Goal: Communication & Community: Answer question/provide support

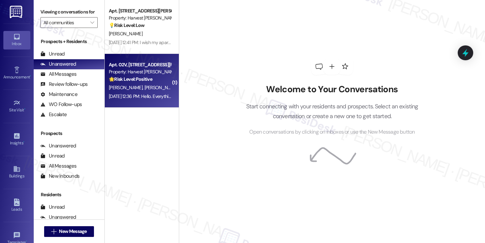
click at [147, 90] on div "[PERSON_NAME] [PERSON_NAME]" at bounding box center [140, 88] width 64 height 8
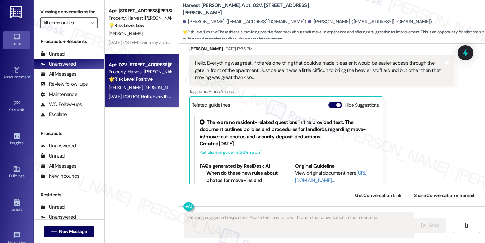
scroll to position [94, 0]
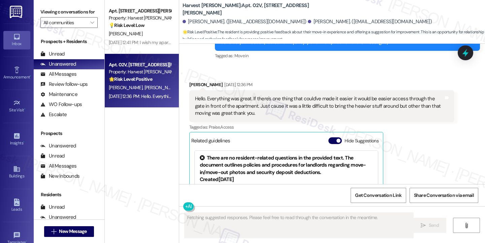
click at [224, 102] on div "Hello. Everything was great. If there's one thing that could've made it easier …" at bounding box center [319, 106] width 249 height 22
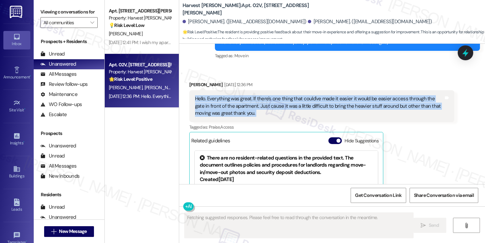
click at [224, 102] on div "Hello. Everything was great. If there's one thing that could've made it easier …" at bounding box center [319, 106] width 249 height 22
click at [318, 99] on div "Hello. Everything was great. If there's one thing that could've made it easier …" at bounding box center [319, 106] width 249 height 22
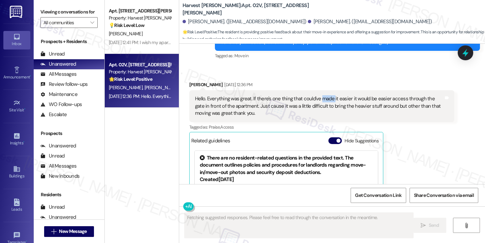
click at [318, 99] on div "Hello. Everything was great. If there's one thing that could've made it easier …" at bounding box center [319, 106] width 249 height 22
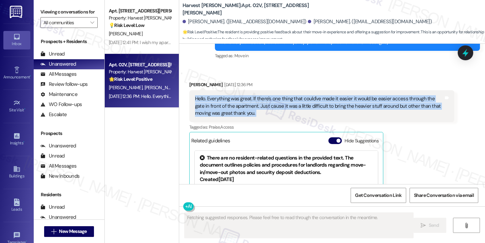
click at [318, 99] on div "Hello. Everything was great. If there's one thing that could've made it easier …" at bounding box center [319, 106] width 249 height 22
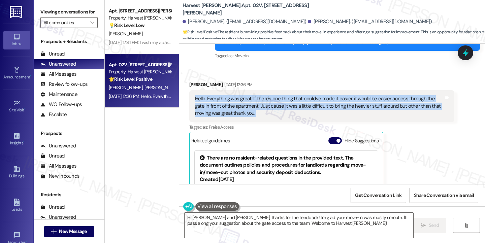
click at [294, 102] on div "Hello. Everything was great. If there's one thing that could've made it easier …" at bounding box center [319, 106] width 249 height 22
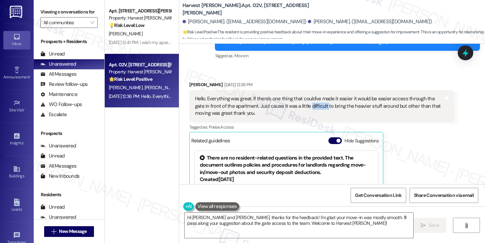
click at [294, 102] on div "Hello. Everything was great. If there's one thing that could've made it easier …" at bounding box center [319, 106] width 249 height 22
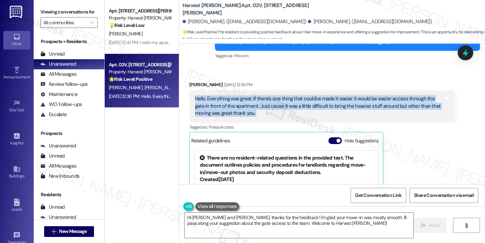
click at [294, 102] on div "Hello. Everything was great. If there's one thing that could've made it easier …" at bounding box center [319, 106] width 249 height 22
click at [323, 109] on div "Hello. Everything was great. If there's one thing that could've made it easier …" at bounding box center [319, 106] width 249 height 22
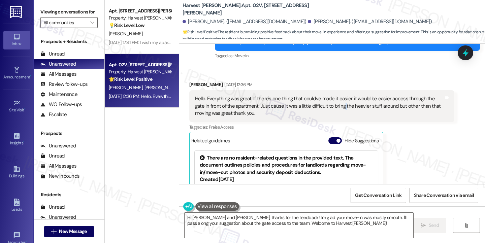
click at [323, 109] on div "Hello. Everything was great. If there's one thing that could've made it easier …" at bounding box center [319, 106] width 249 height 22
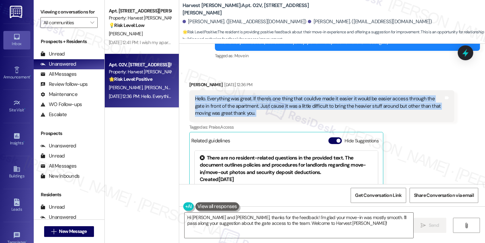
click at [323, 109] on div "Hello. Everything was great. If there's one thing that could've made it easier …" at bounding box center [319, 106] width 249 height 22
click at [207, 217] on textarea "Hi [PERSON_NAME] and [PERSON_NAME], thanks for the feedback! I'm glad your move…" at bounding box center [299, 225] width 229 height 25
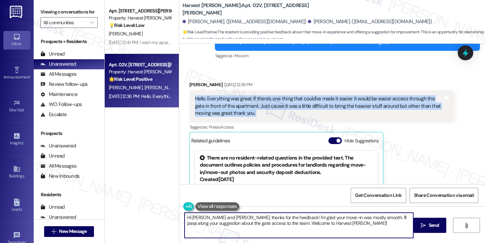
click at [207, 217] on textarea "Hi [PERSON_NAME] and [PERSON_NAME], thanks for the feedback! I'm glad your move…" at bounding box center [299, 225] width 229 height 25
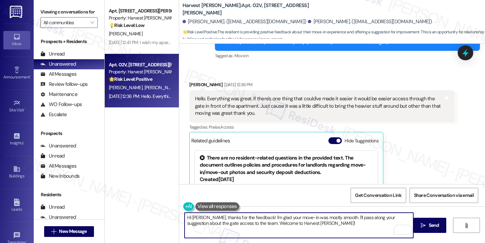
click at [315, 219] on textarea "Hi [PERSON_NAME], thanks for the feedback! I'm glad your move-in was mostly smo…" at bounding box center [299, 225] width 229 height 25
click at [319, 223] on textarea "Hi [PERSON_NAME], thanks for the feedback! I'm glad your move-in was mostly smo…" at bounding box center [299, 225] width 229 height 25
click at [313, 225] on textarea "Hi [PERSON_NAME], thanks for the feedback! I'm glad your move-in was mostly smo…" at bounding box center [299, 225] width 229 height 25
type textarea "Hi [PERSON_NAME], thanks for the feedback! I'm glad your move-in was mostly smo…"
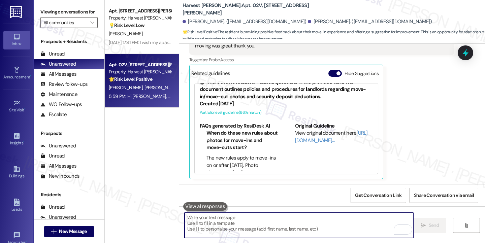
scroll to position [13, 0]
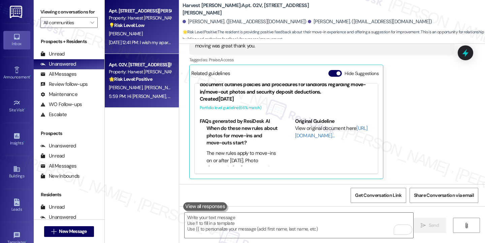
click at [127, 41] on div "[DATE] 12:41 PM: I wish my apartment was ready earlier in the day. And if the m…" at bounding box center [239, 42] width 261 height 6
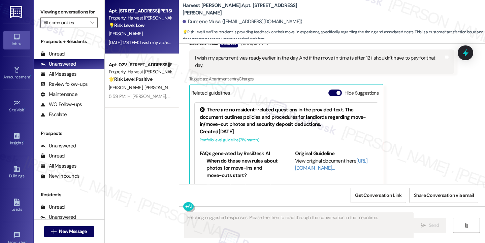
scroll to position [115, 0]
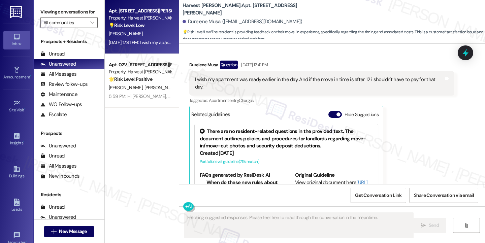
click at [248, 80] on div "I wish my apartment was ready earlier in the day. And if the move in time is af…" at bounding box center [319, 83] width 249 height 14
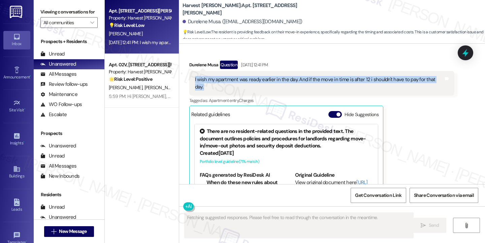
click at [248, 80] on div "I wish my apartment was ready earlier in the day. And if the move in time is af…" at bounding box center [319, 83] width 249 height 14
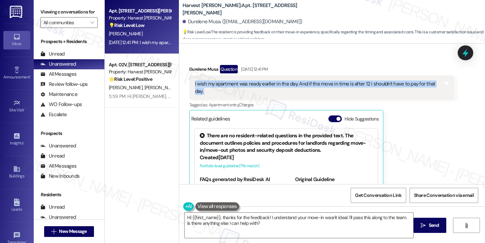
scroll to position [82, 0]
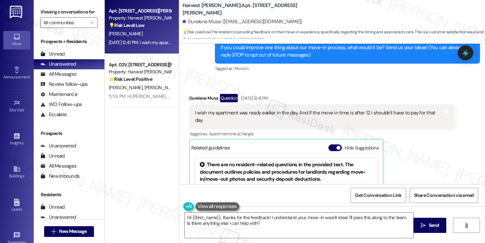
click at [189, 97] on div "Durelene Musa Question [DATE] 12:41 PM" at bounding box center [321, 99] width 265 height 11
click at [301, 217] on textarea "Hi {{first_name}}, thanks for the feedback! I understand your move-in wasn't id…" at bounding box center [299, 225] width 229 height 25
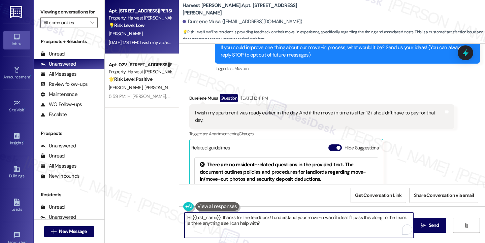
click at [301, 217] on textarea "Hi {{first_name}}, thanks for the feedback! I understand your move-in wasn't id…" at bounding box center [299, 225] width 229 height 25
click at [352, 224] on textarea "Hi {{first_name}}, thanks for the feedback! I understand your move-in wasn't id…" at bounding box center [299, 225] width 229 height 25
click at [277, 115] on div "I wish my apartment was ready earlier in the day. And if the move in time is af…" at bounding box center [319, 116] width 249 height 14
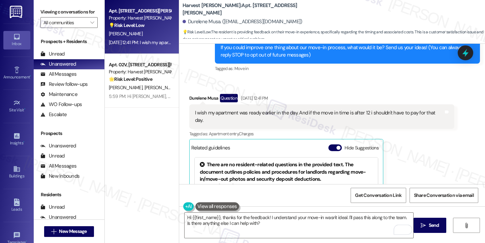
click at [277, 115] on div "I wish my apartment was ready earlier in the day. And if the move in time is af…" at bounding box center [319, 116] width 249 height 14
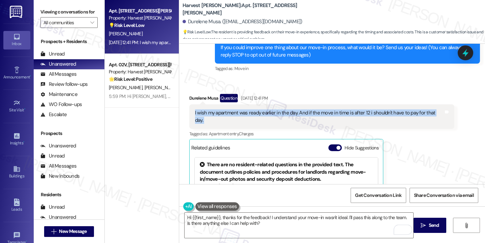
click at [277, 115] on div "I wish my apartment was ready earlier in the day. And if the move in time is af…" at bounding box center [319, 116] width 249 height 14
copy div "I wish my apartment was ready earlier in the day. And if the move in time is af…"
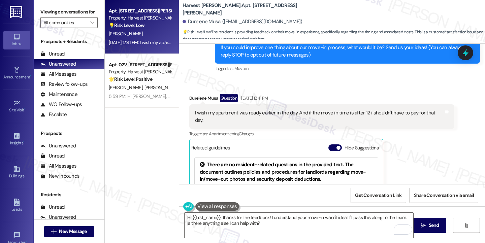
click at [41, 13] on label "Viewing conversations for" at bounding box center [68, 12] width 57 height 10
click at [221, 213] on textarea "Hi {{first_name}}, thanks for the feedback! I understand your move-in wasn't id…" at bounding box center [299, 225] width 229 height 25
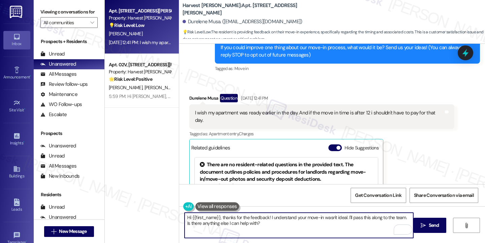
click at [251, 218] on textarea "Hi {{first_name}}, thanks for the feedback! I understand your move-in wasn't id…" at bounding box center [299, 225] width 229 height 25
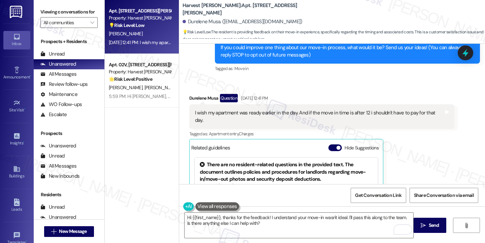
click at [268, 113] on div "I wish my apartment was ready earlier in the day. And if the move in time is af…" at bounding box center [319, 116] width 249 height 14
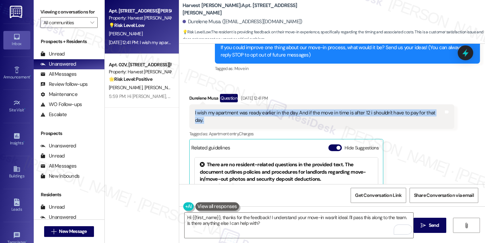
click at [268, 113] on div "I wish my apartment was ready earlier in the day. And if the move in time is af…" at bounding box center [319, 116] width 249 height 14
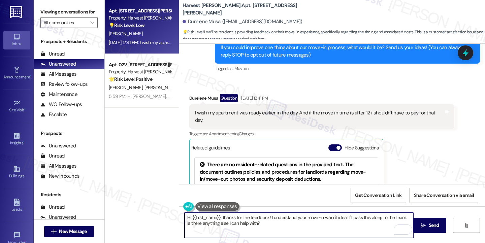
click at [242, 221] on textarea "Hi {{first_name}}, thanks for the feedback! I understand your move-in wasn't id…" at bounding box center [299, 225] width 229 height 25
click at [277, 223] on textarea "Hi {{first_name}}, thanks for the feedback! I understand your move-in wasn't id…" at bounding box center [299, 225] width 229 height 25
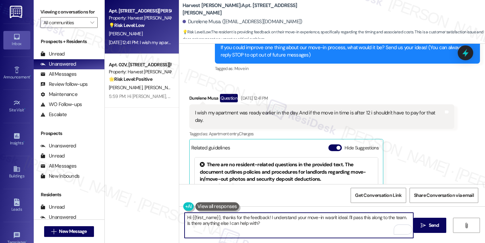
click at [277, 223] on textarea "Hi {{first_name}}, thanks for the feedback! I understand your move-in wasn't id…" at bounding box center [299, 225] width 229 height 25
paste textarea "Thank you for sharing your feedback. I completely understand wanting to have ea…"
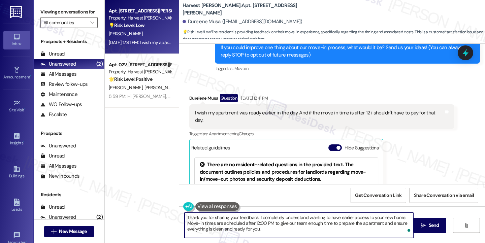
click at [192, 99] on div "Durelene Musa Question [DATE] 12:41 PM" at bounding box center [321, 99] width 265 height 11
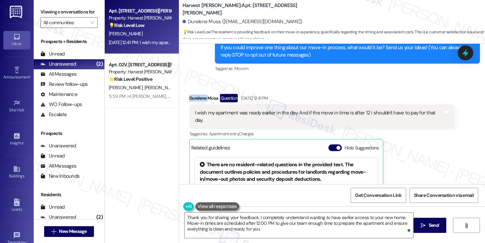
click at [192, 99] on div "Durelene Musa Question [DATE] 12:41 PM" at bounding box center [321, 99] width 265 height 11
copy div "Durelene"
click at [185, 217] on textarea "Thank you for sharing your feedback. I completely understand wanting to have ea…" at bounding box center [299, 225] width 229 height 25
click at [195, 97] on div "Durelene Musa Question [DATE] 12:41 PM" at bounding box center [321, 99] width 265 height 11
click at [194, 96] on div "Durelene Musa Question [DATE] 12:41 PM" at bounding box center [321, 99] width 265 height 11
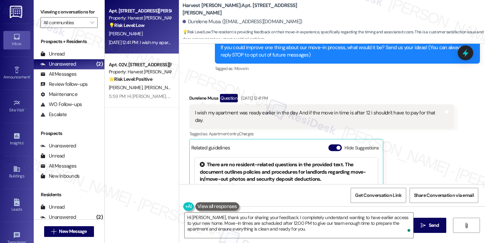
click at [194, 96] on div "Durelene Musa Question [DATE] 12:41 PM" at bounding box center [321, 99] width 265 height 11
copy div "Durelene"
click at [195, 219] on textarea "Hi [PERSON_NAME], thank you for sharing your feedback. I completely understand …" at bounding box center [299, 225] width 229 height 25
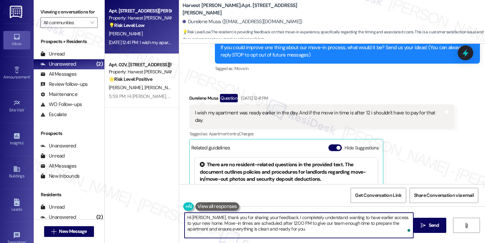
click at [195, 219] on textarea "Hi [PERSON_NAME], thank you for sharing your feedback. I completely understand …" at bounding box center [299, 225] width 229 height 25
paste textarea "[PERSON_NAME]"
click at [292, 218] on textarea "Hi [PERSON_NAME], thank you for sharing your feedback. I completely understand …" at bounding box center [299, 225] width 229 height 25
click at [318, 213] on textarea "Hi [PERSON_NAME], thank you for sharing your feedback. I understand wanting to …" at bounding box center [299, 225] width 229 height 25
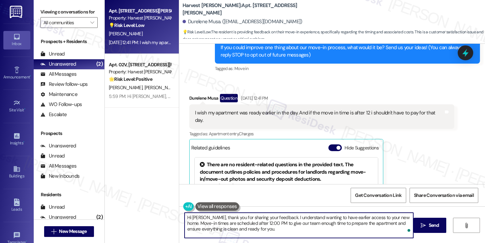
click at [318, 213] on textarea "Hi [PERSON_NAME], thank you for sharing your feedback. I understand wanting to …" at bounding box center [299, 225] width 229 height 25
click at [286, 229] on textarea "Hi [PERSON_NAME], thank you for sharing your feedback. I understand wanting to …" at bounding box center [299, 225] width 229 height 25
drag, startPoint x: 290, startPoint y: 227, endPoint x: 267, endPoint y: 226, distance: 22.6
click at [267, 226] on textarea "Hi [PERSON_NAME], thank you for sharing your feedback. I understand wanting to …" at bounding box center [299, 225] width 229 height 25
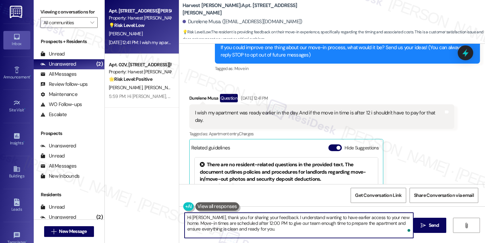
click at [267, 226] on textarea "Hi [PERSON_NAME], thank you for sharing your feedback. I understand wanting to …" at bounding box center [299, 225] width 229 height 25
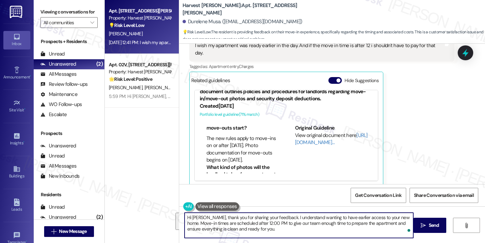
scroll to position [34, 0]
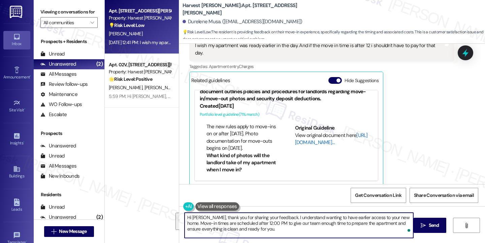
type textarea "Hi [PERSON_NAME], thank you for sharing your feedback. I understand wanting to …"
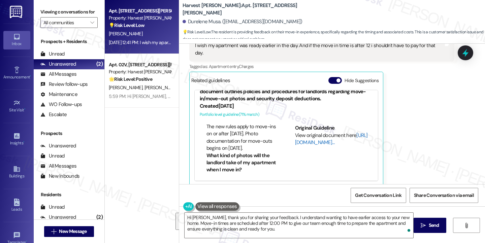
click at [310, 136] on link "[URL][DOMAIN_NAME]…" at bounding box center [331, 139] width 73 height 14
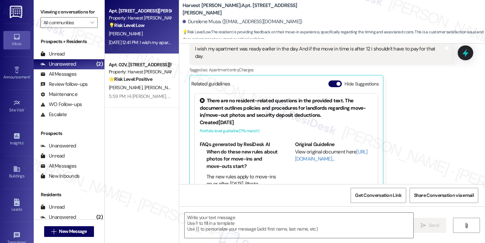
scroll to position [149, 0]
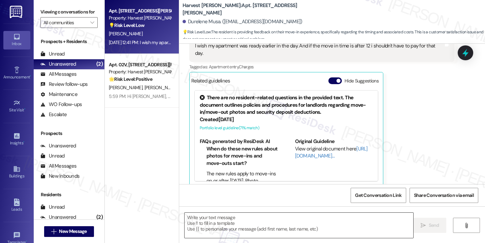
click at [241, 224] on textarea at bounding box center [299, 225] width 229 height 25
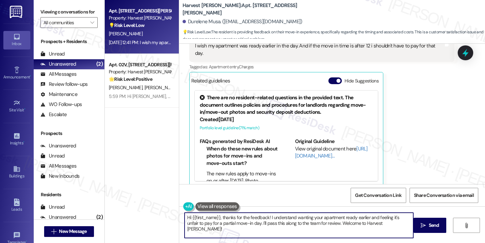
drag, startPoint x: 46, startPoint y: 3, endPoint x: 50, endPoint y: 12, distance: 10.1
click at [46, 3] on div "Viewing conversations for All communities " at bounding box center [69, 17] width 71 height 35
click at [222, 214] on textarea "Hi {{first_name}}, thanks for the feedback! I understand wanting your apartment…" at bounding box center [299, 225] width 229 height 25
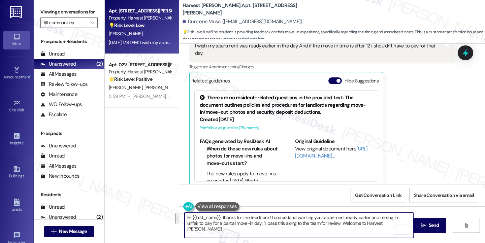
click at [294, 224] on textarea "Hi {{first_name}}, thanks for the feedback! I understand wanting your apartment…" at bounding box center [299, 225] width 229 height 25
click at [378, 223] on textarea "Hi {{first_name}}, thanks for the feedback! I understand wanting your apartment…" at bounding box center [299, 225] width 229 height 25
drag, startPoint x: 379, startPoint y: 222, endPoint x: 259, endPoint y: 219, distance: 119.3
click at [259, 219] on textarea "Hi {{first_name}}, thanks for the feedback! I understand wanting your apartment…" at bounding box center [299, 225] width 229 height 25
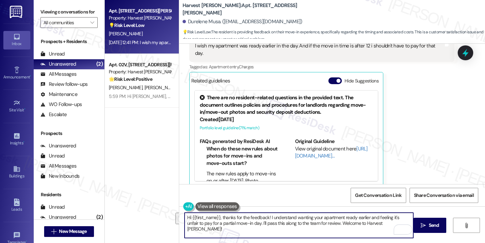
click at [259, 219] on textarea "Hi {{first_name}}, thanks for the feedback! I understand wanting your apartment…" at bounding box center [299, 225] width 229 height 25
click at [328, 229] on textarea "Hi {{first_name}}, thanks for the feedback! I understand wanting your apartment…" at bounding box center [299, 225] width 229 height 25
drag, startPoint x: 388, startPoint y: 224, endPoint x: 304, endPoint y: 221, distance: 83.9
click at [304, 221] on textarea "Hi {{first_name}}, thanks for the feedback! I understand wanting your apartment…" at bounding box center [299, 225] width 229 height 25
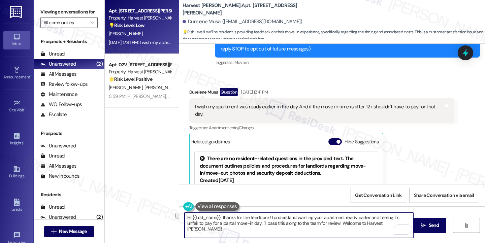
scroll to position [81, 0]
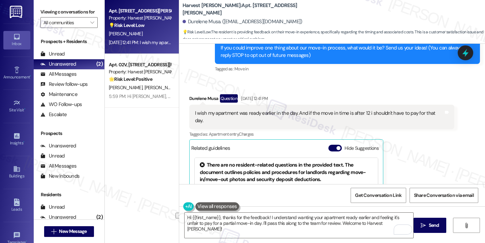
click at [370, 114] on div "I wish my apartment was ready earlier in the day. And if the move in time is af…" at bounding box center [319, 117] width 249 height 14
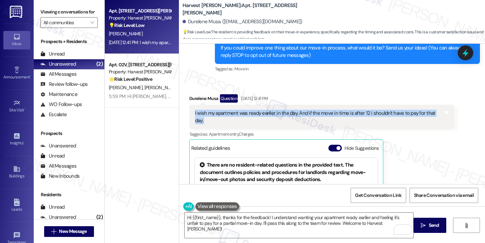
click at [370, 114] on div "I wish my apartment was ready earlier in the day. And if the move in time is af…" at bounding box center [319, 117] width 249 height 14
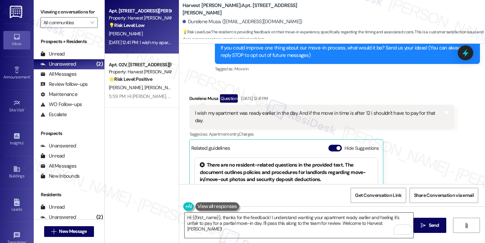
click at [290, 223] on textarea "Hi {{first_name}}, thanks for the feedback! I understand wanting your apartment…" at bounding box center [299, 225] width 229 height 25
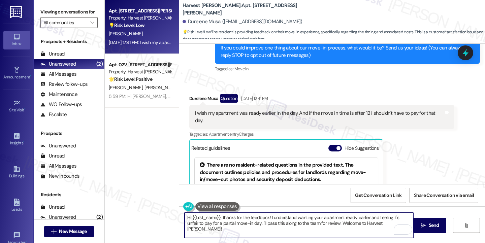
click at [290, 223] on textarea "Hi {{first_name}}, thanks for the feedback! I understand wanting your apartment…" at bounding box center [299, 225] width 229 height 25
click at [260, 219] on textarea "Hi {{first_name}}, thanks for the feedback! I understand wanting your apartment…" at bounding box center [299, 225] width 229 height 25
drag, startPoint x: 365, startPoint y: 217, endPoint x: 245, endPoint y: 227, distance: 120.7
click at [245, 227] on textarea "Hi {{first_name}}, thanks for the feedback! I understand wanting your apartment…" at bounding box center [299, 225] width 229 height 25
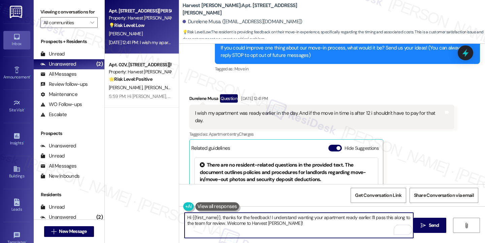
drag, startPoint x: 226, startPoint y: 223, endPoint x: 286, endPoint y: 223, distance: 60.0
click at [286, 223] on textarea "Hi {{first_name}}, thanks for the feedback! I understand wanting your apartment…" at bounding box center [299, 225] width 229 height 25
click at [216, 222] on textarea "Hi {{first_name}}, thanks for the feedback! I understand wanting your apartment…" at bounding box center [299, 225] width 229 height 25
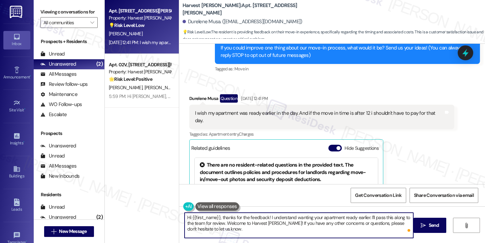
click at [216, 222] on textarea "Hi {{first_name}}, thanks for the feedback! I understand wanting your apartment…" at bounding box center [299, 225] width 229 height 25
click at [273, 222] on textarea "Hi {{first_name}}, thanks for the feedback! I understand wanting your apartment…" at bounding box center [299, 225] width 229 height 25
click at [268, 225] on textarea "Hi {{first_name}}, thanks for the feedback! I understand wanting your apartment…" at bounding box center [299, 225] width 229 height 25
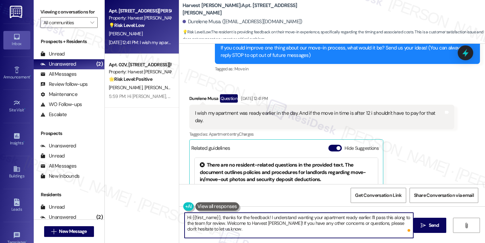
click at [223, 223] on textarea "Hi {{first_name}}, thanks for the feedback! I understand wanting your apartment…" at bounding box center [299, 225] width 229 height 25
type textarea "Hi {{first_name}}, thanks for the feedback! I understand wanting your apartment…"
click at [276, 230] on textarea "Hi {{first_name}}, thanks for the feedback! I understand wanting your apartment…" at bounding box center [299, 225] width 229 height 25
click at [237, 222] on textarea "Hi {{first_name}}, thanks for the feedback! I understand wanting your apartment…" at bounding box center [299, 225] width 229 height 25
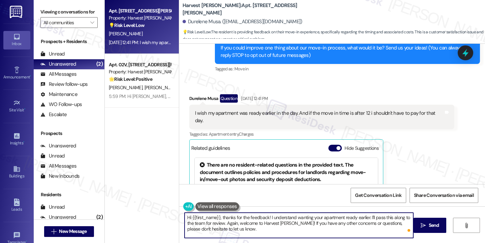
click at [237, 222] on textarea "Hi {{first_name}}, thanks for the feedback! I understand wanting your apartment…" at bounding box center [299, 225] width 229 height 25
click at [310, 222] on textarea "Hi {{first_name}}, thanks for the feedback! I understand wanting your apartment…" at bounding box center [299, 225] width 229 height 25
click at [339, 215] on textarea "Hi {{first_name}}, thanks for the feedback! I understand wanting your apartment…" at bounding box center [299, 225] width 229 height 25
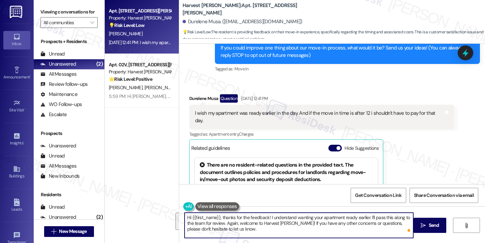
click at [239, 224] on textarea "Hi {{first_name}}, thanks for the feedback! I understand wanting your apartment…" at bounding box center [299, 225] width 229 height 25
click at [366, 225] on textarea "Hi {{first_name}}, thanks for the feedback! I understand wanting your apartment…" at bounding box center [299, 225] width 229 height 25
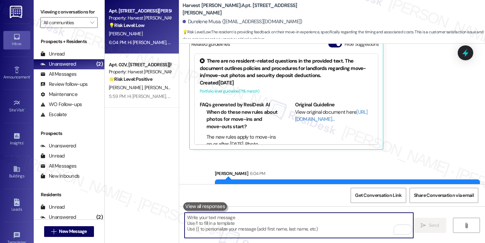
scroll to position [210, 0]
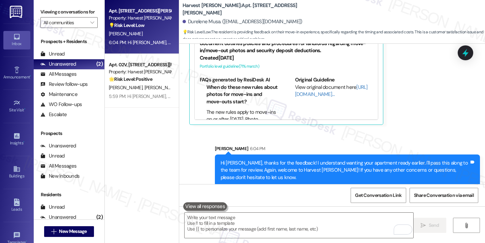
click at [284, 155] on div "Hi [PERSON_NAME], thanks for the feedback! I understand wanting your apartment …" at bounding box center [347, 171] width 265 height 32
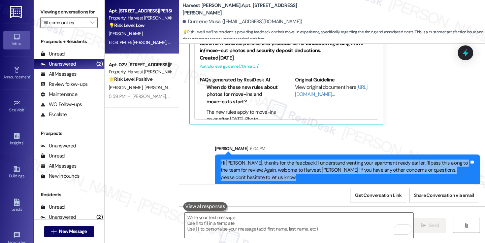
click at [284, 155] on div "Hi [PERSON_NAME], thanks for the feedback! I understand wanting your apartment …" at bounding box center [347, 171] width 265 height 32
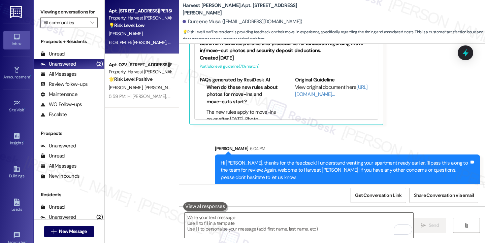
click at [366, 145] on div "[PERSON_NAME] 6:04 PM" at bounding box center [347, 149] width 265 height 9
click at [407, 122] on div "Lease started [DATE] 8:00 PM Survey, sent via SMS Residesk Automated Survey [DA…" at bounding box center [332, 114] width 306 height 140
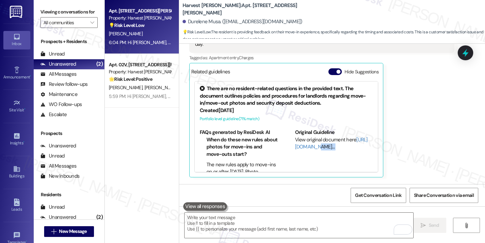
scroll to position [109, 0]
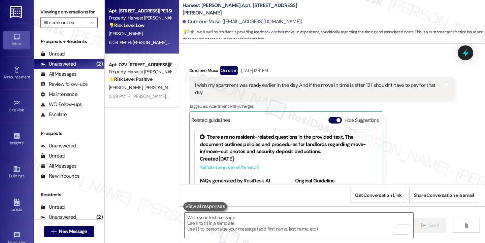
click at [254, 84] on div "I wish my apartment was ready earlier in the day. And if the move in time is af…" at bounding box center [319, 89] width 249 height 14
drag, startPoint x: 254, startPoint y: 84, endPoint x: 250, endPoint y: 84, distance: 4.0
click at [254, 84] on div "I wish my apartment was ready earlier in the day. And if the move in time is af…" at bounding box center [319, 89] width 249 height 14
click at [250, 84] on div "I wish my apartment was ready earlier in the day. And if the move in time is af…" at bounding box center [319, 89] width 249 height 14
click at [230, 88] on div "I wish my apartment was ready earlier in the day. And if the move in time is af…" at bounding box center [319, 89] width 249 height 14
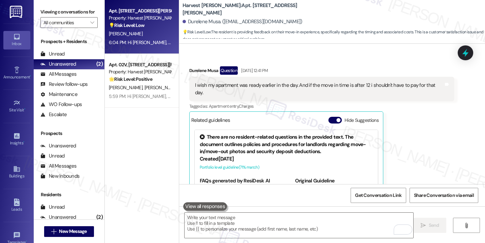
click at [230, 88] on div "I wish my apartment was ready earlier in the day. And if the move in time is af…" at bounding box center [319, 89] width 249 height 14
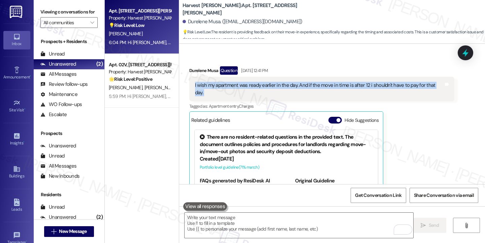
click at [230, 88] on div "I wish my apartment was ready earlier in the day. And if the move in time is af…" at bounding box center [319, 89] width 249 height 14
click at [271, 86] on div "I wish my apartment was ready earlier in the day. And if the move in time is af…" at bounding box center [319, 89] width 249 height 14
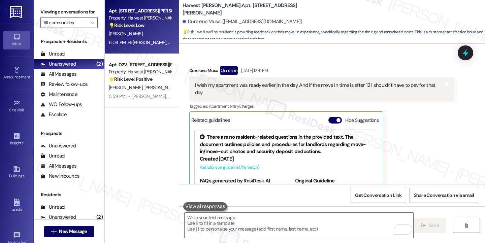
click at [271, 86] on div "I wish my apartment was ready earlier in the day. And if the move in time is af…" at bounding box center [319, 89] width 249 height 14
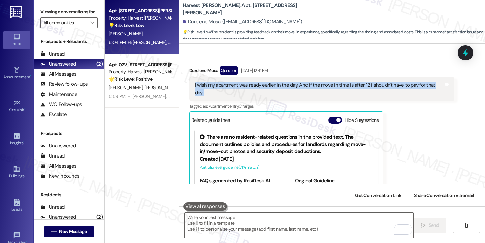
click at [271, 86] on div "I wish my apartment was ready earlier in the day. And if the move in time is af…" at bounding box center [319, 89] width 249 height 14
click at [337, 88] on div "I wish my apartment was ready earlier in the day. And if the move in time is af…" at bounding box center [319, 89] width 249 height 14
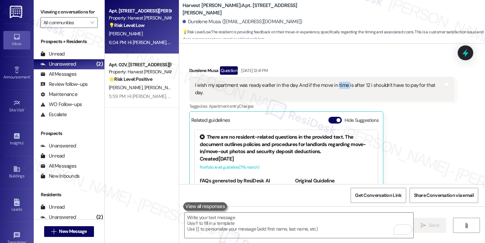
click at [337, 88] on div "I wish my apartment was ready earlier in the day. And if the move in time is af…" at bounding box center [319, 89] width 249 height 14
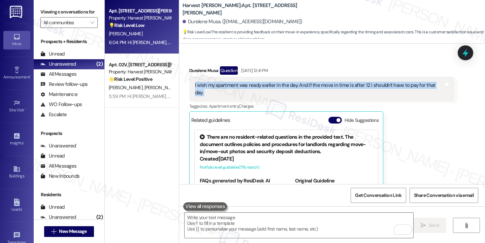
click at [337, 88] on div "I wish my apartment was ready earlier in the day. And if the move in time is af…" at bounding box center [319, 89] width 249 height 14
click at [66, 13] on label "Viewing conversations for" at bounding box center [68, 12] width 57 height 10
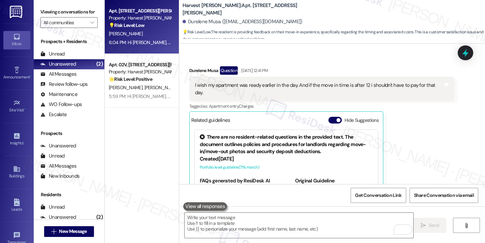
click at [411, 123] on div "Durelene Musa Question [DATE] 12:41 PM I wish my apartment was ready earlier in…" at bounding box center [321, 146] width 265 height 160
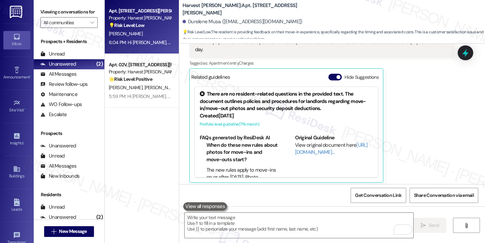
scroll to position [210, 0]
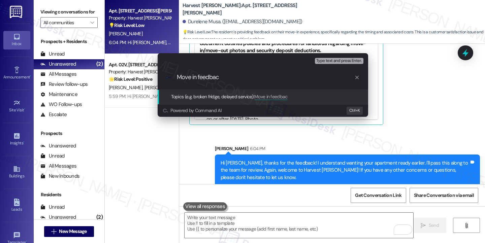
type input "Move in feedback"
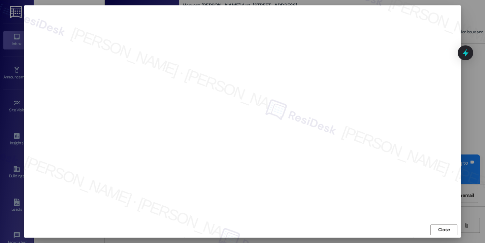
scroll to position [4, 0]
click at [435, 227] on button "Close" at bounding box center [443, 229] width 27 height 11
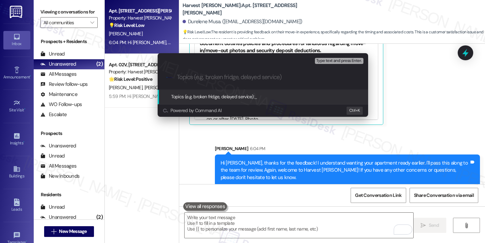
paste input "Move in feedback"
type input "Move in feedback"
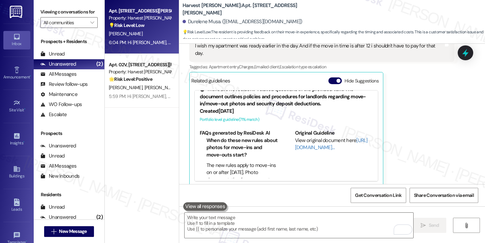
scroll to position [13, 0]
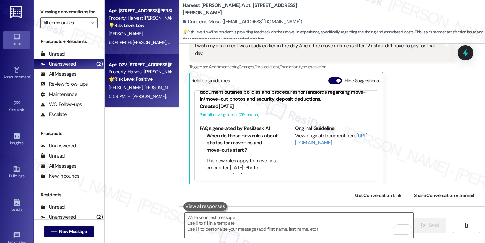
click at [144, 102] on div "Apt. 02V, [STREET_ADDRESS][PERSON_NAME] Property: Harvest [PERSON_NAME] 🌟 Risk …" at bounding box center [142, 81] width 74 height 54
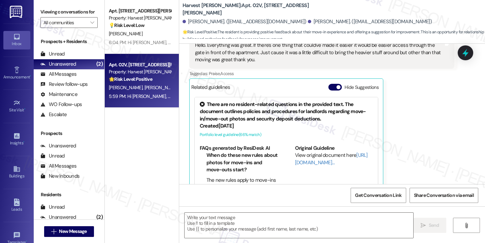
type textarea "Fetching suggested responses. Please feel free to read through the conversation…"
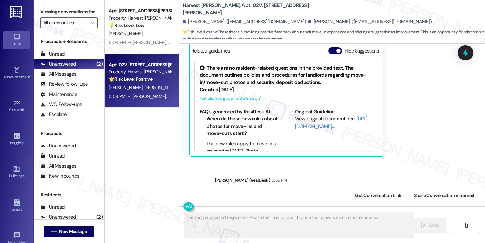
scroll to position [226, 0]
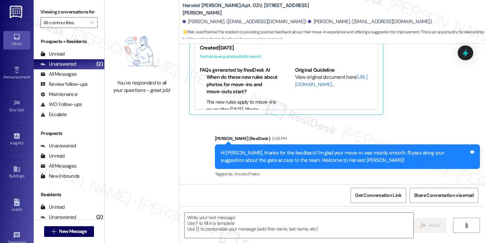
click at [291, 150] on div "Hi [PERSON_NAME], thanks for the feedback! I'm glad your move-in was mostly smo…" at bounding box center [345, 157] width 249 height 14
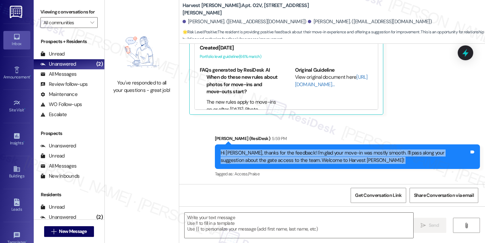
click at [291, 150] on div "Hi [PERSON_NAME], thanks for the feedback! I'm glad your move-in was mostly smo…" at bounding box center [345, 157] width 249 height 14
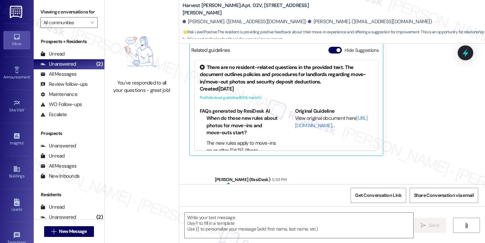
scroll to position [91, 0]
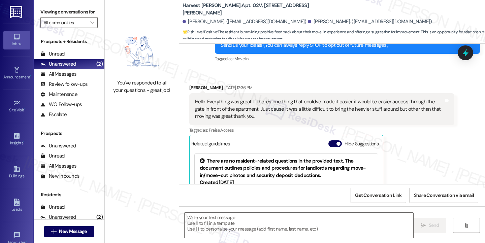
click at [344, 103] on div "Hello. Everything was great. If there's one thing that could've made it easier …" at bounding box center [319, 109] width 249 height 22
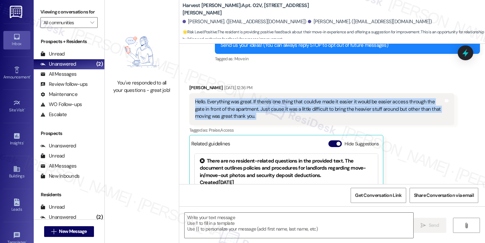
click at [344, 103] on div "Hello. Everything was great. If there's one thing that could've made it easier …" at bounding box center [319, 109] width 249 height 22
click at [305, 105] on div "Hello. Everything was great. If there's one thing that could've made it easier …" at bounding box center [319, 109] width 249 height 22
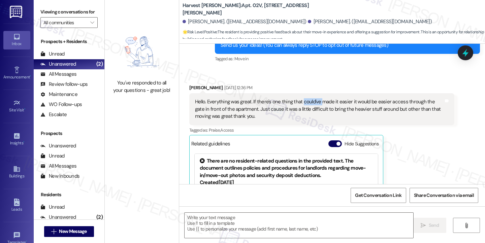
click at [305, 105] on div "Hello. Everything was great. If there's one thing that could've made it easier …" at bounding box center [319, 109] width 249 height 22
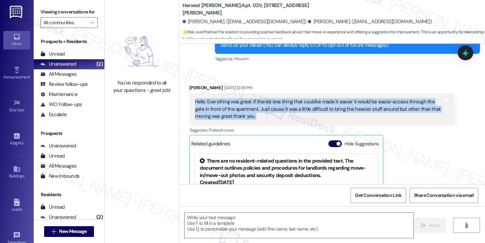
click at [305, 105] on div "Hello. Everything was great. If there's one thing that could've made it easier …" at bounding box center [319, 109] width 249 height 22
